Goal: Navigation & Orientation: Find specific page/section

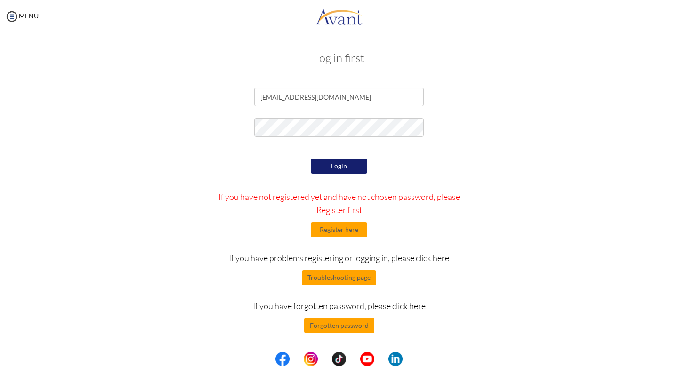
click at [325, 167] on button "Login" at bounding box center [339, 166] width 56 height 15
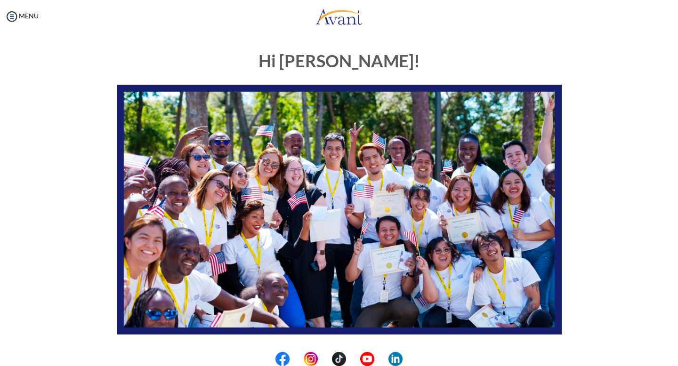
scroll to position [157, 0]
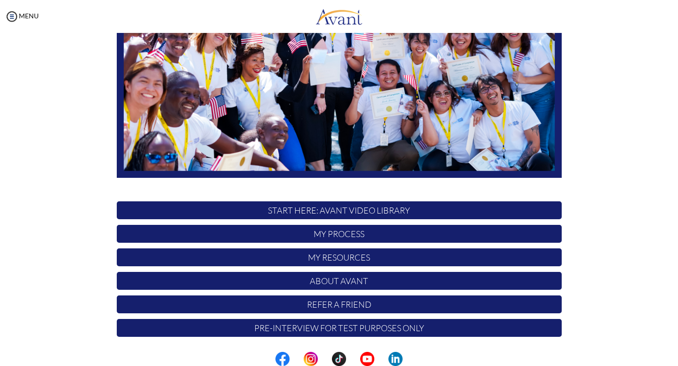
click at [355, 231] on p "My Process" at bounding box center [339, 234] width 445 height 18
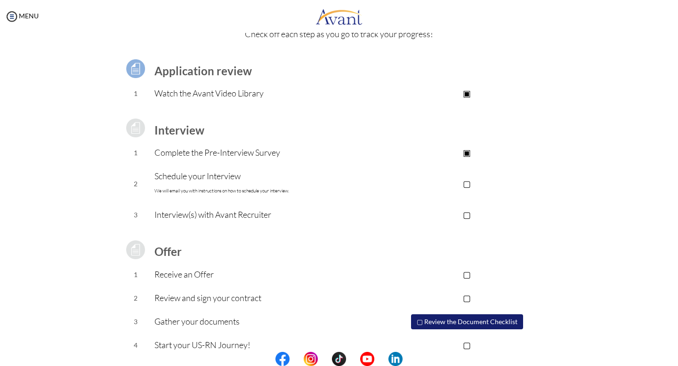
scroll to position [62, 0]
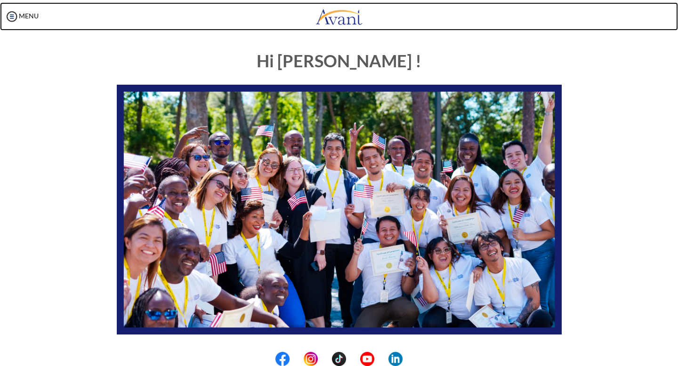
click at [334, 18] on img at bounding box center [338, 16] width 47 height 28
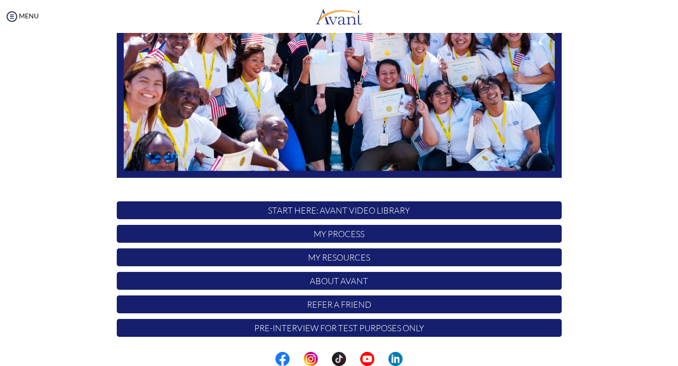
click at [324, 257] on p "My Resources" at bounding box center [339, 257] width 445 height 18
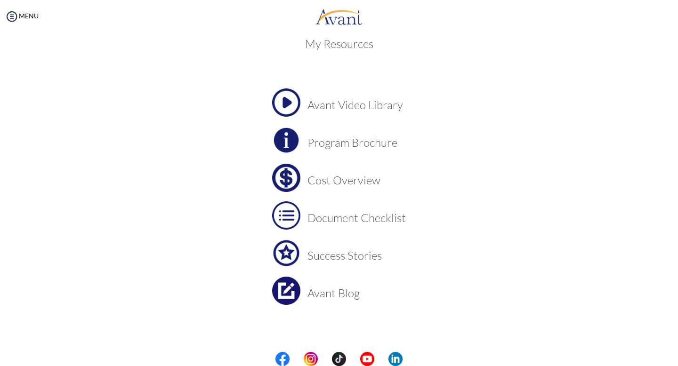
scroll to position [14, 0]
click at [327, 185] on h3 "Cost Overview" at bounding box center [356, 180] width 98 height 12
click at [331, 187] on td "Cost Overview" at bounding box center [356, 178] width 98 height 28
click at [353, 255] on h3 "Success Stories" at bounding box center [356, 255] width 98 height 12
click at [17, 15] on img at bounding box center [12, 16] width 14 height 14
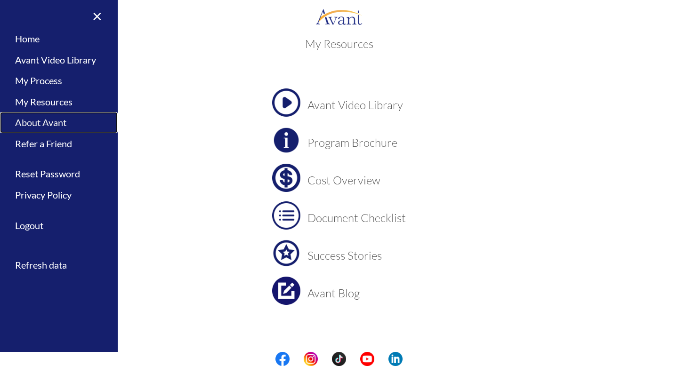
click at [67, 122] on link "About Avant" at bounding box center [59, 122] width 118 height 21
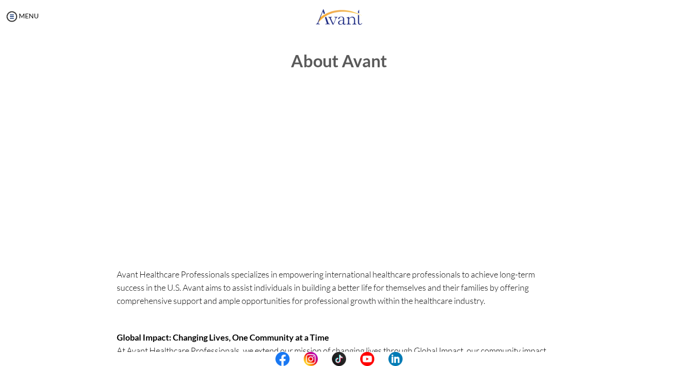
scroll to position [234, 0]
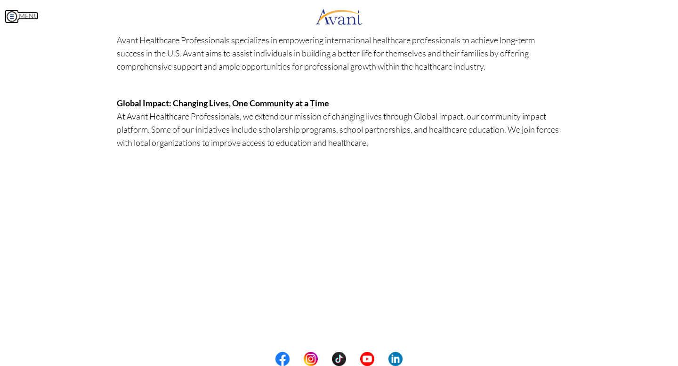
click at [11, 14] on img at bounding box center [12, 16] width 14 height 14
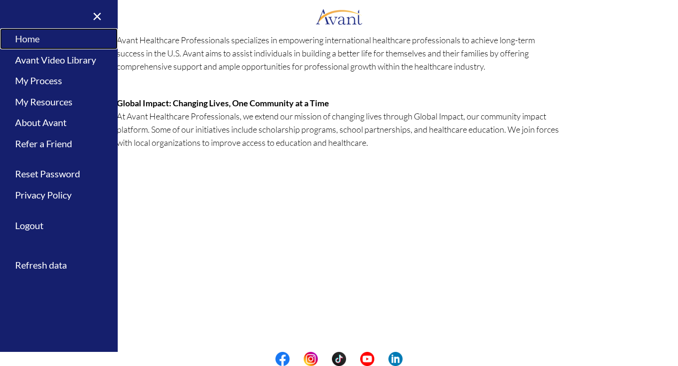
click at [48, 36] on link "Home" at bounding box center [59, 38] width 118 height 21
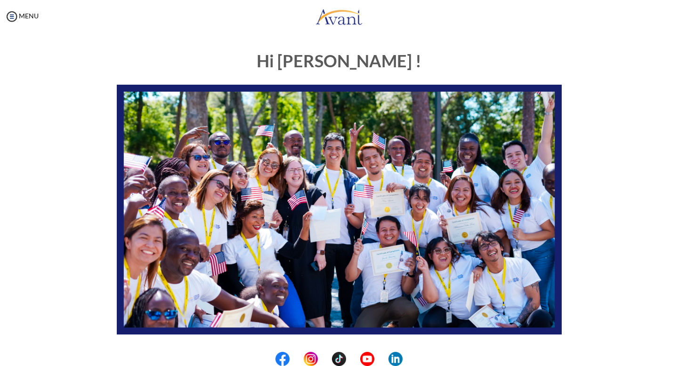
scroll to position [157, 0]
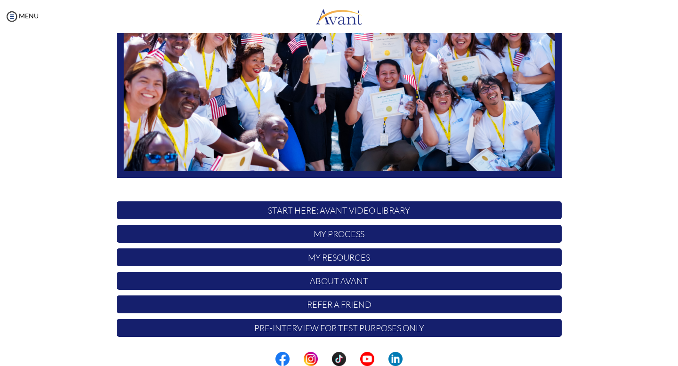
click at [373, 332] on p "Pre-Interview for test purposes only" at bounding box center [339, 328] width 445 height 18
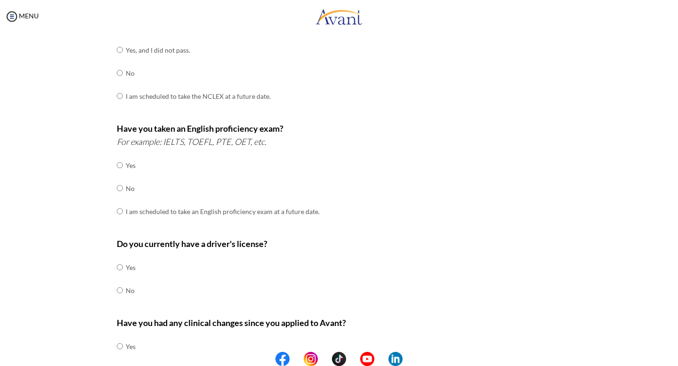
scroll to position [233, 0]
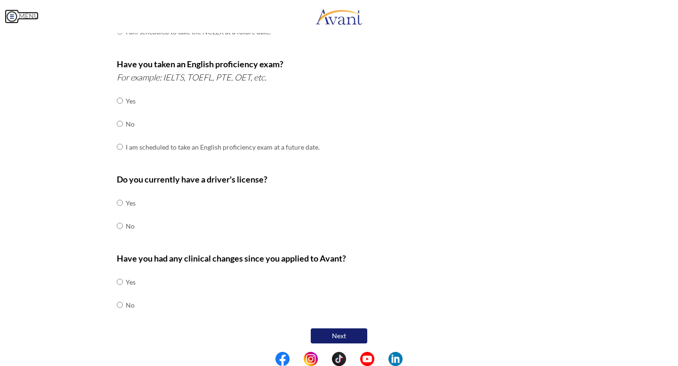
click at [14, 17] on img at bounding box center [12, 16] width 14 height 14
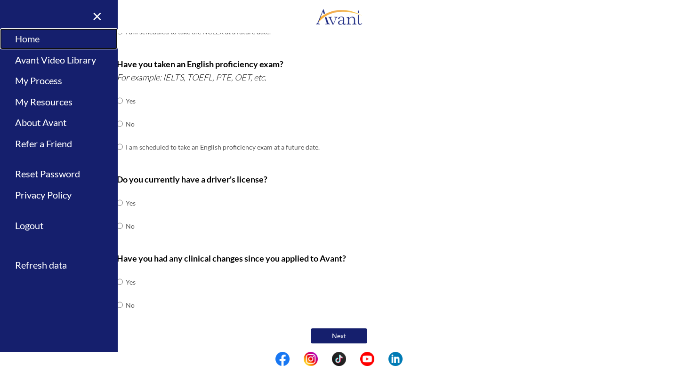
click at [32, 38] on link "Home" at bounding box center [59, 38] width 118 height 21
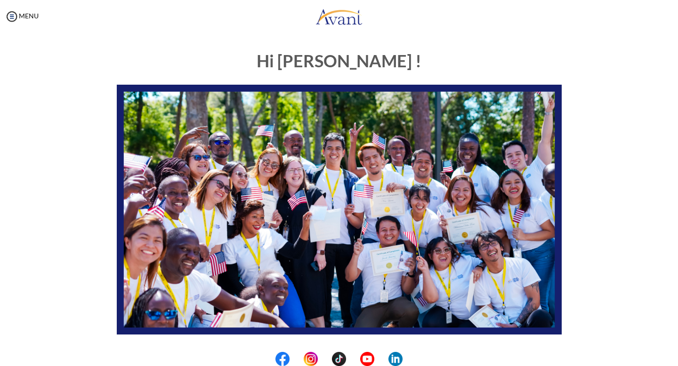
scroll to position [157, 0]
